Goal: Transaction & Acquisition: Purchase product/service

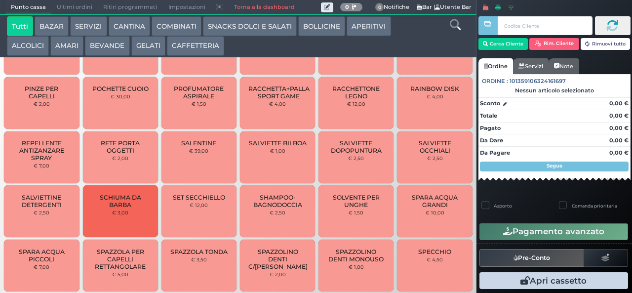
scroll to position [663, 0]
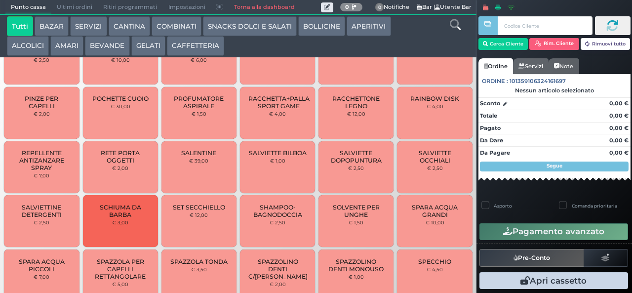
click at [91, 28] on button "SERVIZI" at bounding box center [88, 26] width 37 height 20
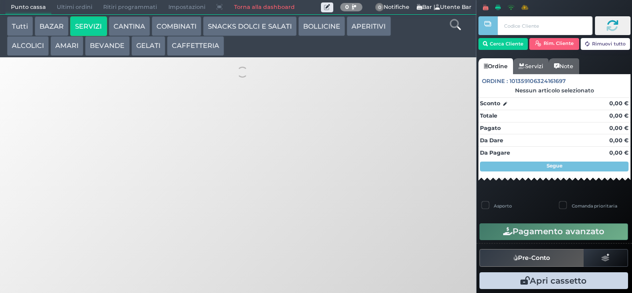
scroll to position [0, 0]
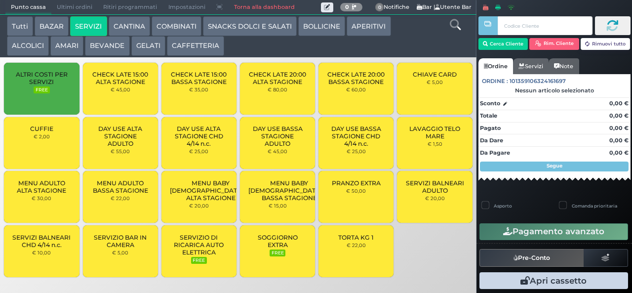
click at [128, 35] on button "CANTINA" at bounding box center [129, 26] width 41 height 20
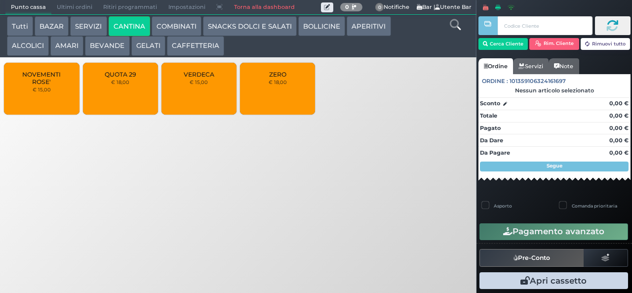
click at [171, 25] on button "COMBINATI" at bounding box center [177, 26] width 50 height 20
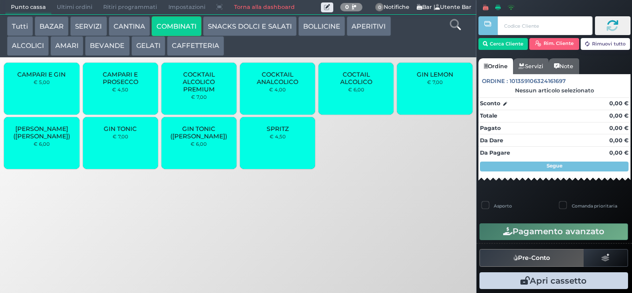
click at [84, 32] on button "SERVIZI" at bounding box center [88, 26] width 37 height 20
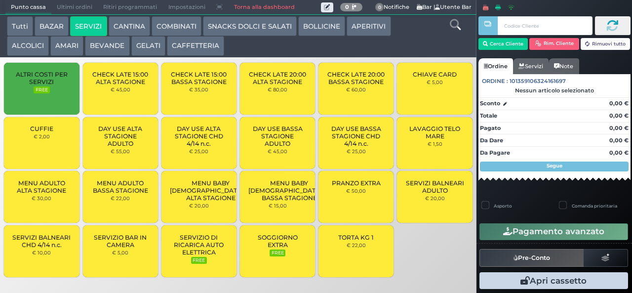
click at [126, 140] on span "DAY USE ALTA STAGIONE ADULTO" at bounding box center [120, 136] width 59 height 22
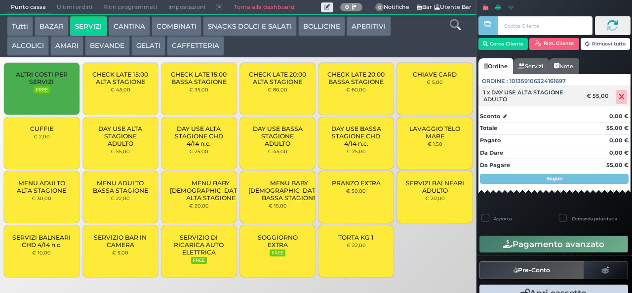
click at [618, 97] on icon at bounding box center [621, 97] width 6 height 0
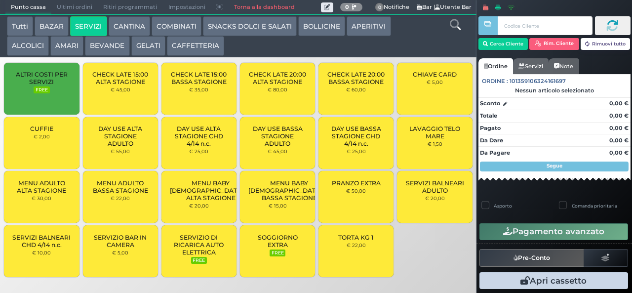
click at [177, 26] on button "COMBINATI" at bounding box center [177, 26] width 50 height 20
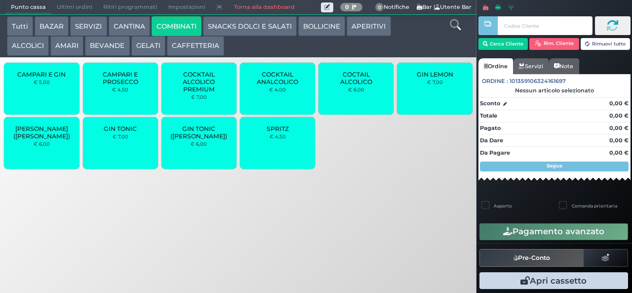
click at [13, 26] on button "Tutti" at bounding box center [20, 26] width 26 height 20
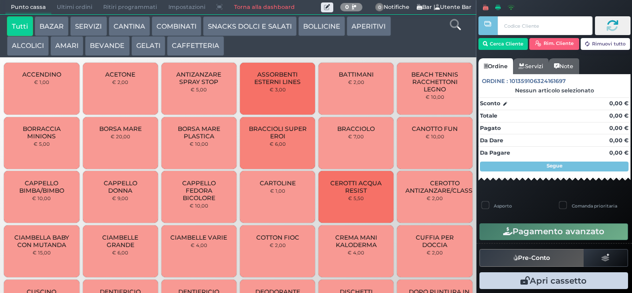
click at [67, 43] on button "AMARI" at bounding box center [66, 46] width 33 height 20
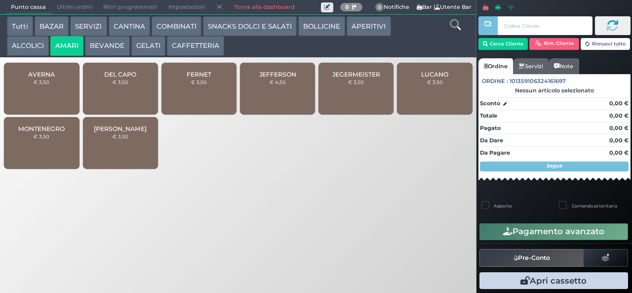
click at [351, 78] on span "JEGERMEISTER" at bounding box center [356, 74] width 48 height 7
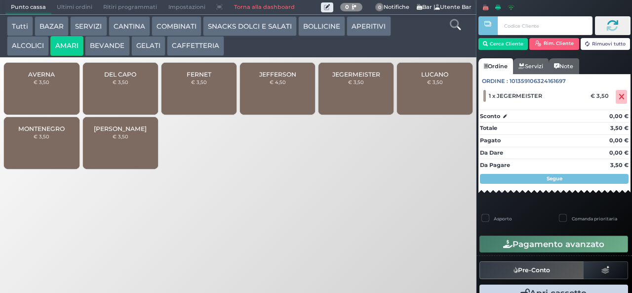
click at [51, 47] on button "AMARI" at bounding box center [66, 46] width 33 height 20
click at [33, 48] on button "ALCOLICI" at bounding box center [28, 46] width 42 height 20
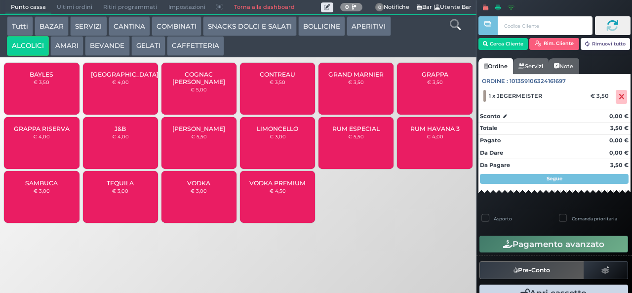
click at [61, 149] on div "GRAPPA RISERVA € 4,00" at bounding box center [41, 143] width 75 height 52
click at [58, 159] on div "GRAPPA RISERVA € 4,00" at bounding box center [41, 143] width 75 height 52
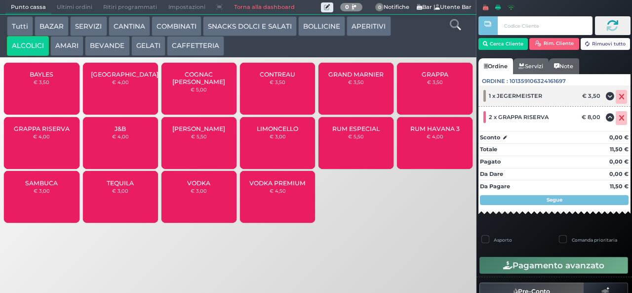
click at [618, 97] on icon at bounding box center [621, 97] width 6 height 0
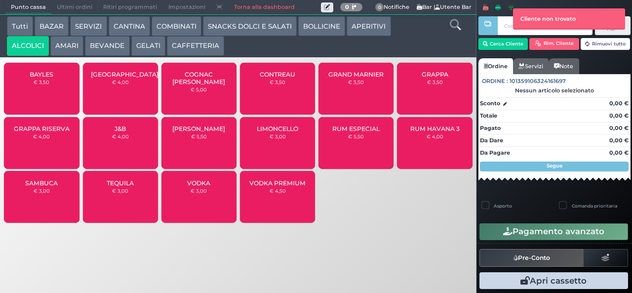
click at [38, 132] on span "GRAPPA RISERVA" at bounding box center [42, 128] width 56 height 7
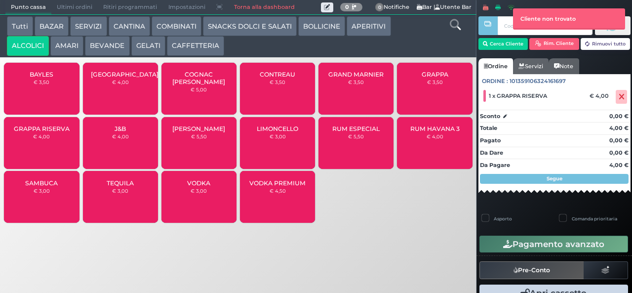
click at [70, 46] on button "AMARI" at bounding box center [66, 46] width 33 height 20
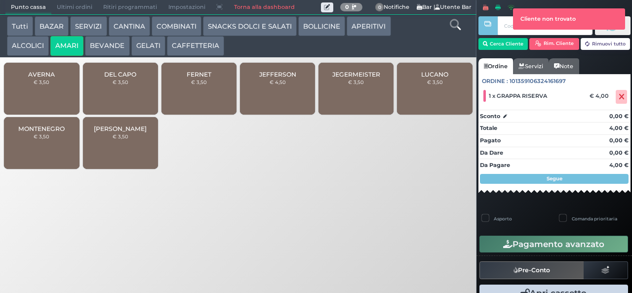
click at [344, 78] on span "JEGERMEISTER" at bounding box center [356, 74] width 48 height 7
click at [333, 92] on div "JEGERMEISTER € 3,50" at bounding box center [355, 89] width 75 height 52
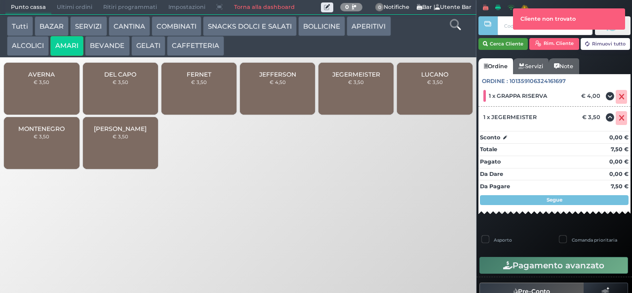
click at [512, 41] on button "Cerca Cliente" at bounding box center [503, 44] width 50 height 12
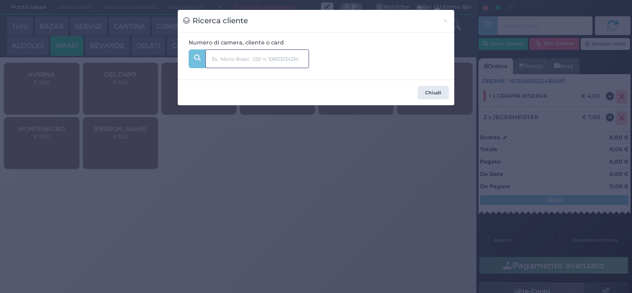
click at [256, 56] on input "text" at bounding box center [257, 58] width 104 height 19
type input "brancozzi"
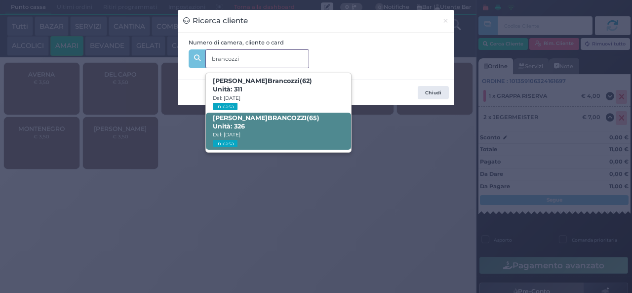
click at [268, 133] on span "ENZO BRANCOZZI (65) Unità: 326 Dal: 14/09/2025 In casa" at bounding box center [278, 131] width 145 height 37
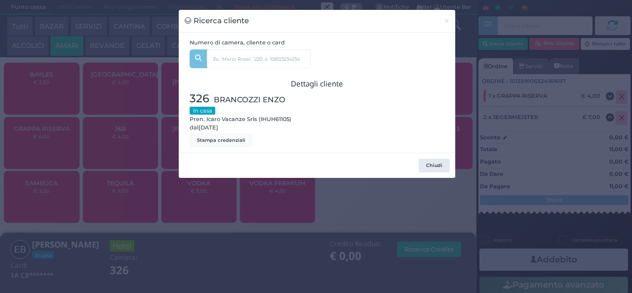
click at [203, 213] on div "Ricerca cliente × Numero di camera, cliente o card brancozzi Maria Pia Brancozz…" at bounding box center [316, 146] width 632 height 293
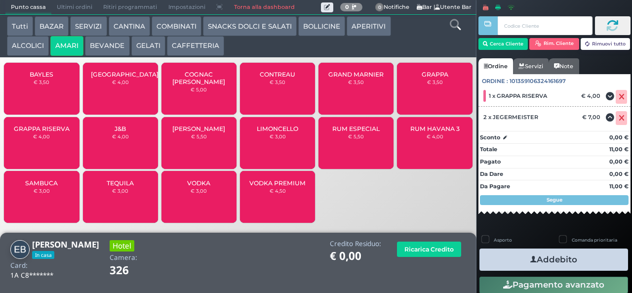
click at [514, 259] on button "Addebito" at bounding box center [553, 259] width 149 height 22
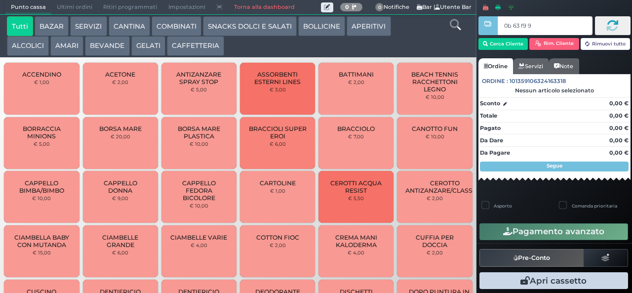
type input "0b 63 f9 91"
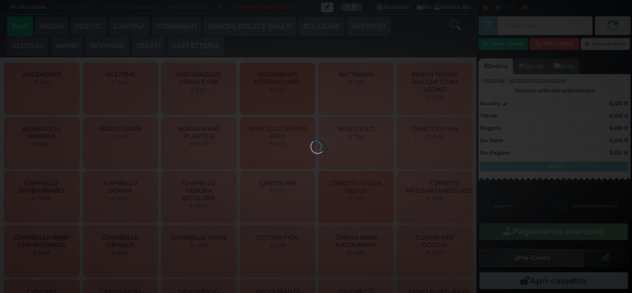
click at [69, 49] on button "AMARI" at bounding box center [66, 46] width 33 height 20
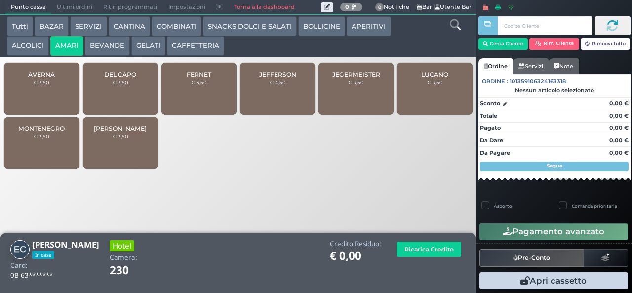
click at [191, 100] on div "FERNET € 3,50" at bounding box center [198, 89] width 75 height 52
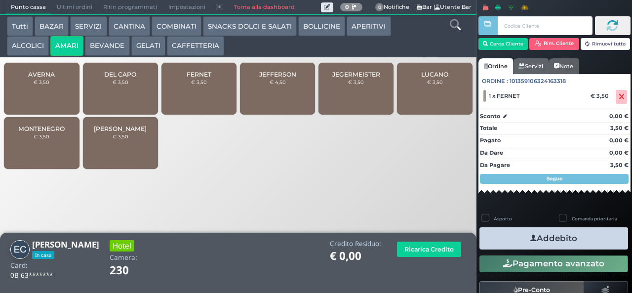
click at [530, 236] on icon "button" at bounding box center [533, 238] width 6 height 10
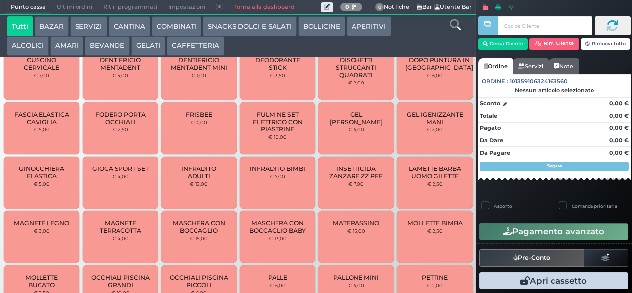
scroll to position [335, 0]
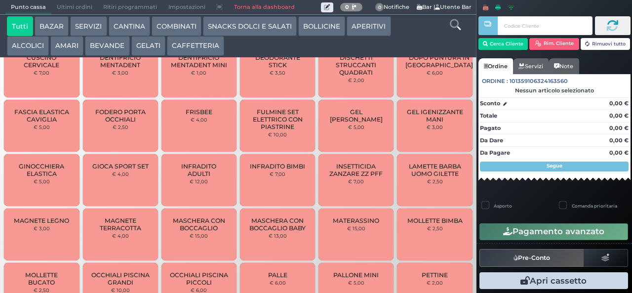
click at [552, 25] on input "text" at bounding box center [544, 25] width 94 height 19
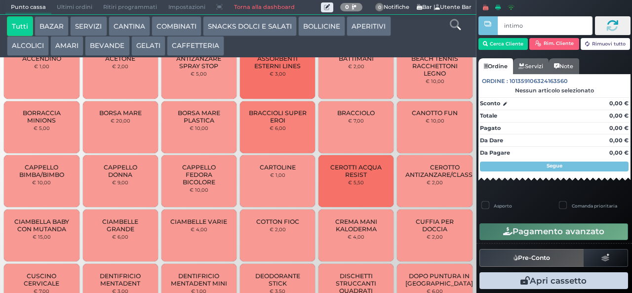
scroll to position [0, 0]
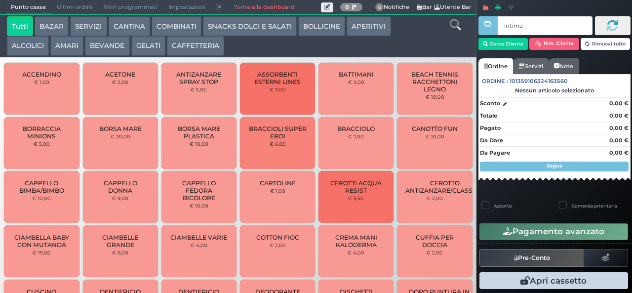
type input "intimo"
click at [331, 26] on button "BOLLICINE" at bounding box center [321, 26] width 47 height 20
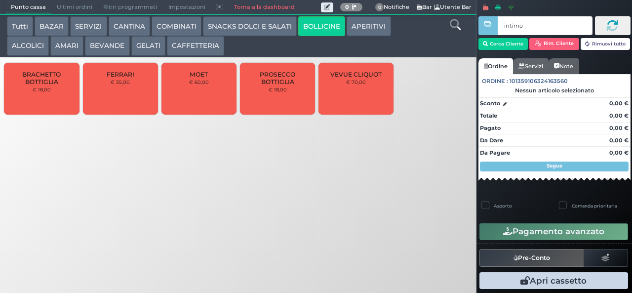
click at [451, 22] on icon at bounding box center [455, 24] width 11 height 11
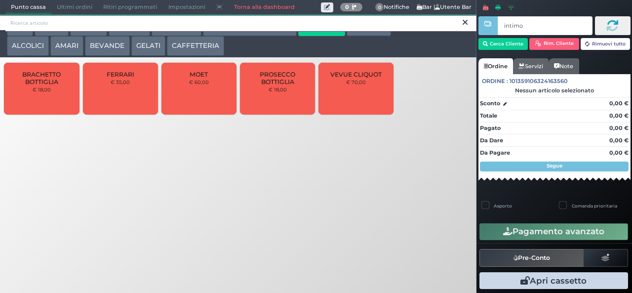
click at [344, 23] on input "search" at bounding box center [240, 23] width 471 height 17
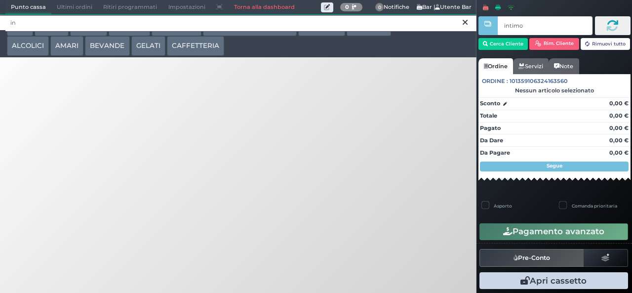
type input "i"
type input "e"
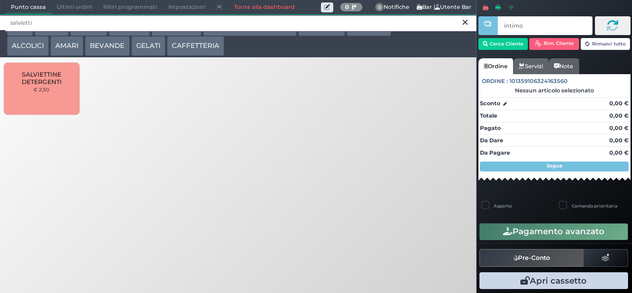
click at [459, 29] on input "salvietti" at bounding box center [240, 23] width 471 height 17
click at [451, 28] on input "salvietti" at bounding box center [240, 23] width 471 height 17
click at [458, 26] on input "salvietti" at bounding box center [240, 23] width 471 height 17
type input "salvietti"
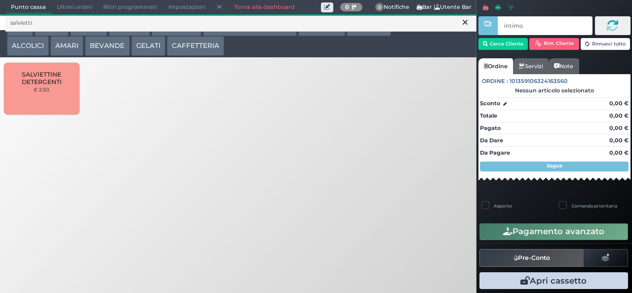
click at [465, 24] on icon at bounding box center [464, 22] width 5 height 10
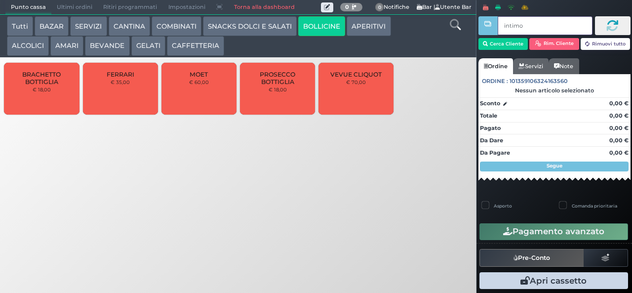
click at [533, 27] on input "intimo" at bounding box center [544, 25] width 94 height 19
type input "i"
click at [401, 216] on div "Punto cassa [GEOGRAPHIC_DATA] Ultimi ordini Delivery Ritiri programmati Imposta…" at bounding box center [316, 146] width 632 height 293
